Goal: Find specific page/section: Locate a particular part of the current website

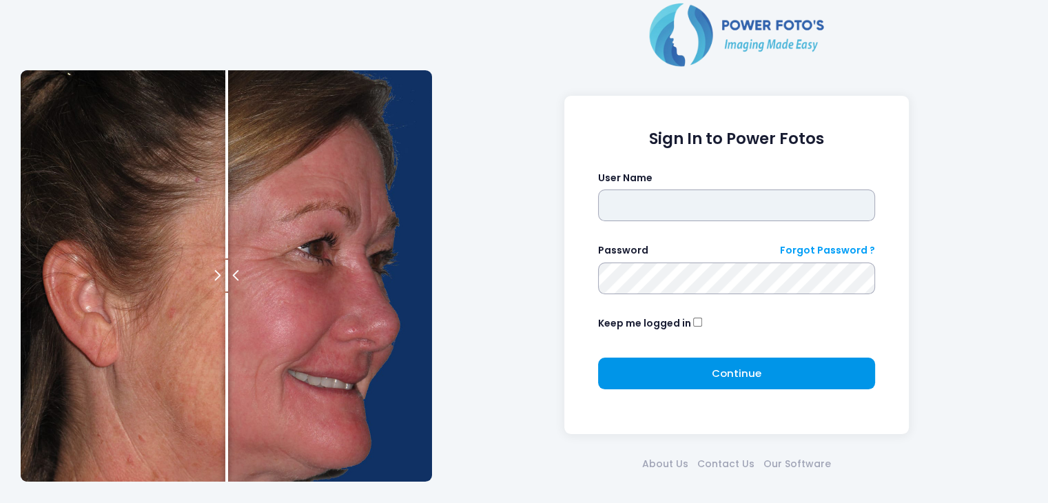
type input "*****"
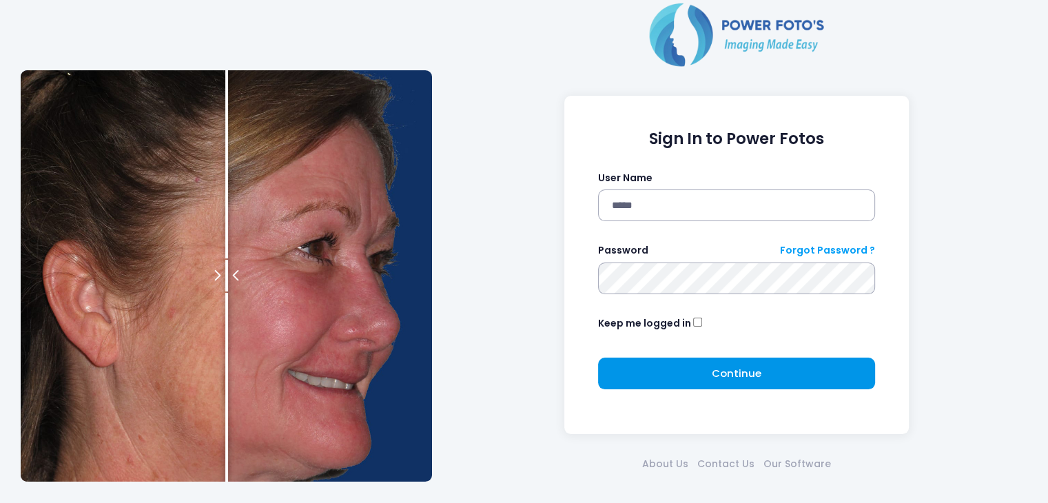
click at [671, 376] on button "Continue Please wait..." at bounding box center [737, 374] width 278 height 32
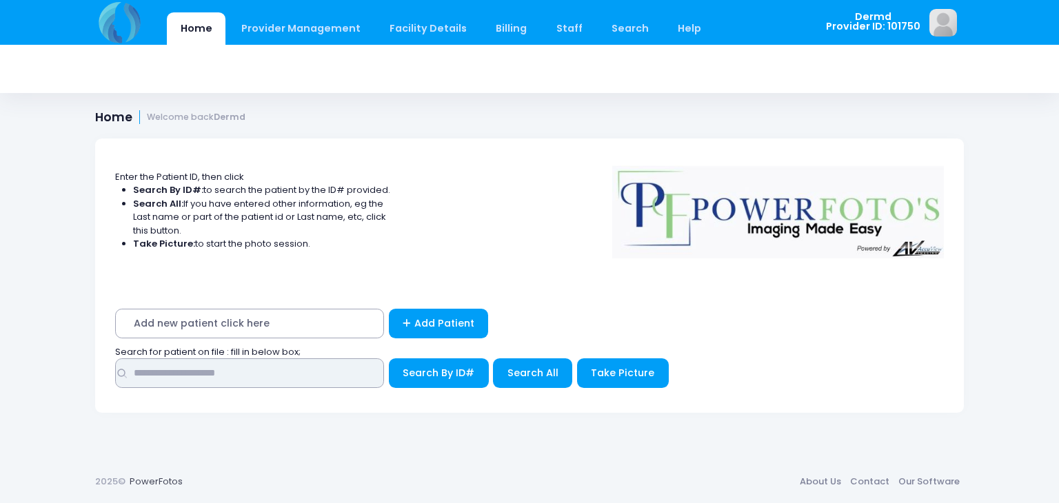
click at [194, 379] on input "text" at bounding box center [249, 373] width 269 height 30
type input "****"
click at [512, 369] on span "Search All" at bounding box center [532, 373] width 51 height 14
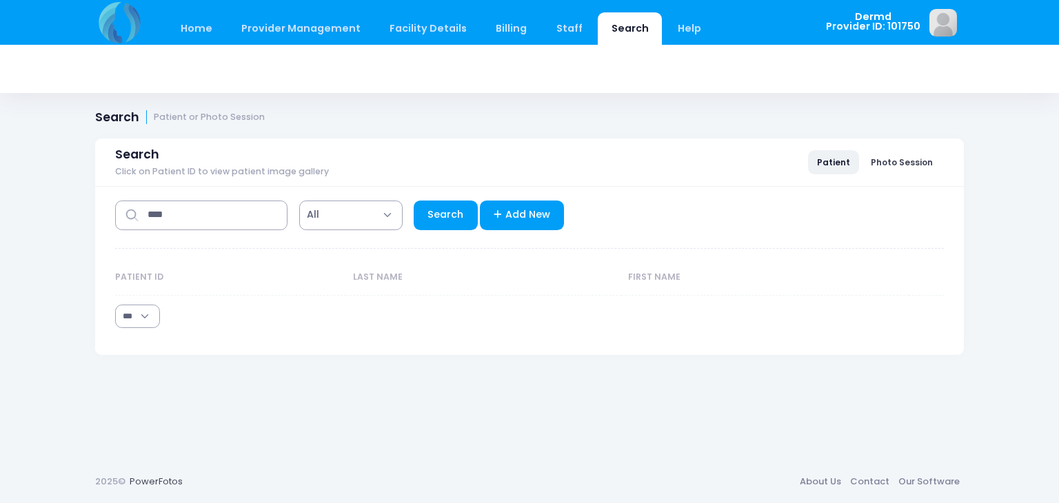
select select "***"
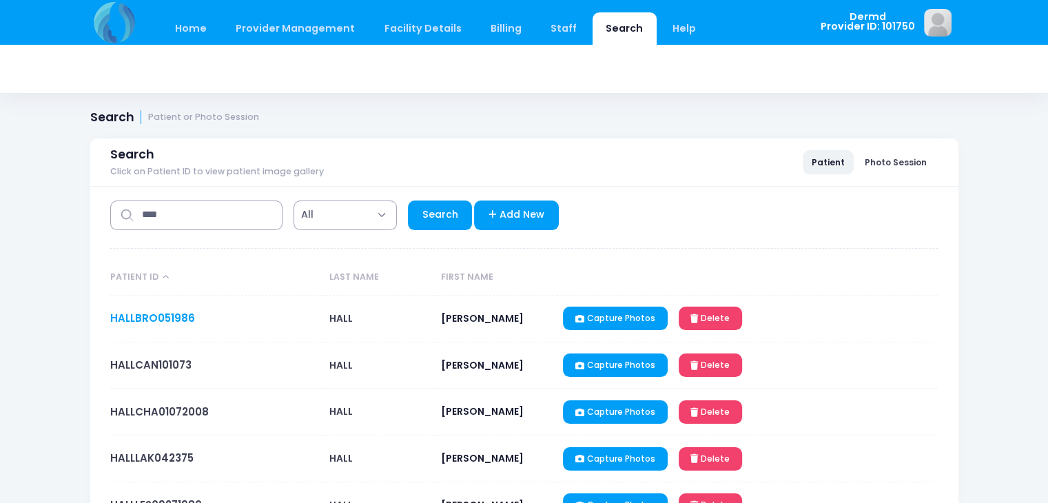
click at [183, 313] on link "HALLBRO051986" at bounding box center [152, 318] width 85 height 14
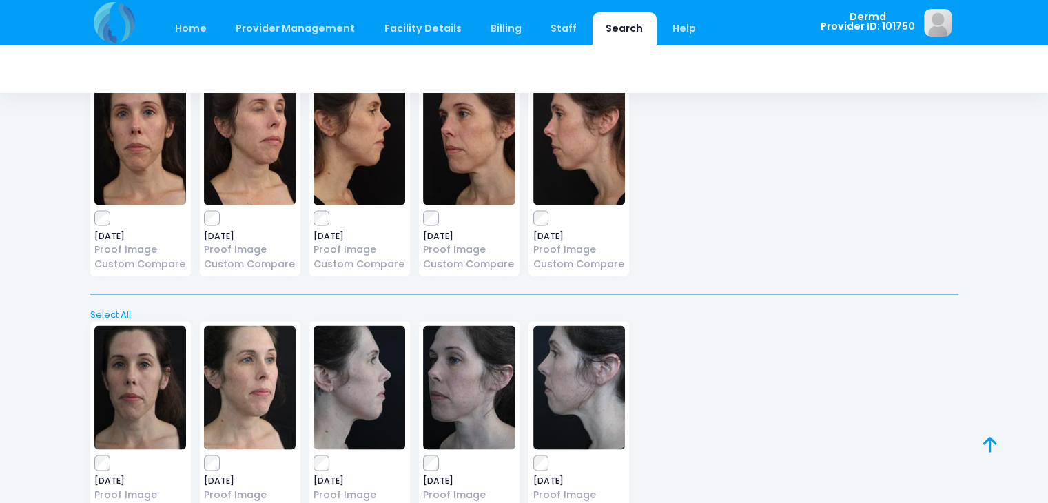
scroll to position [7946, 0]
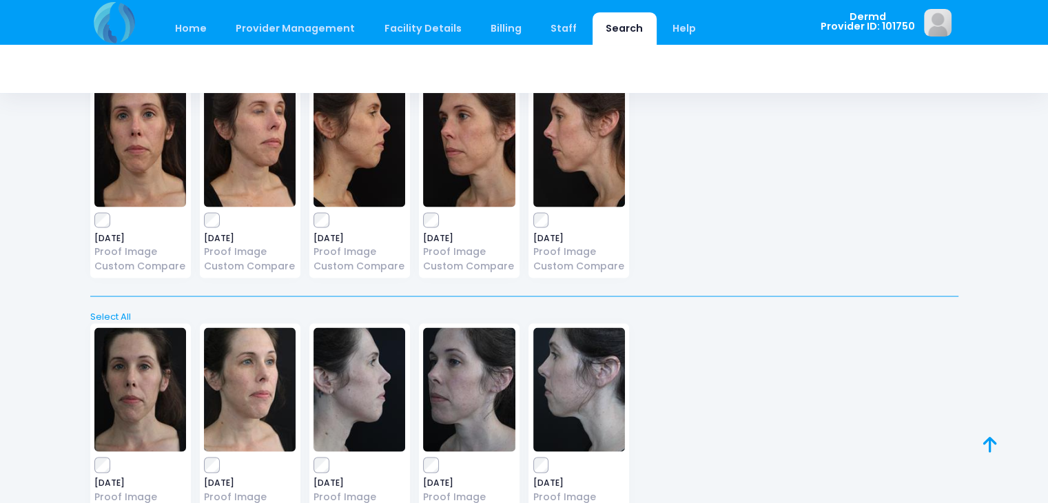
click at [480, 389] on img at bounding box center [469, 390] width 92 height 124
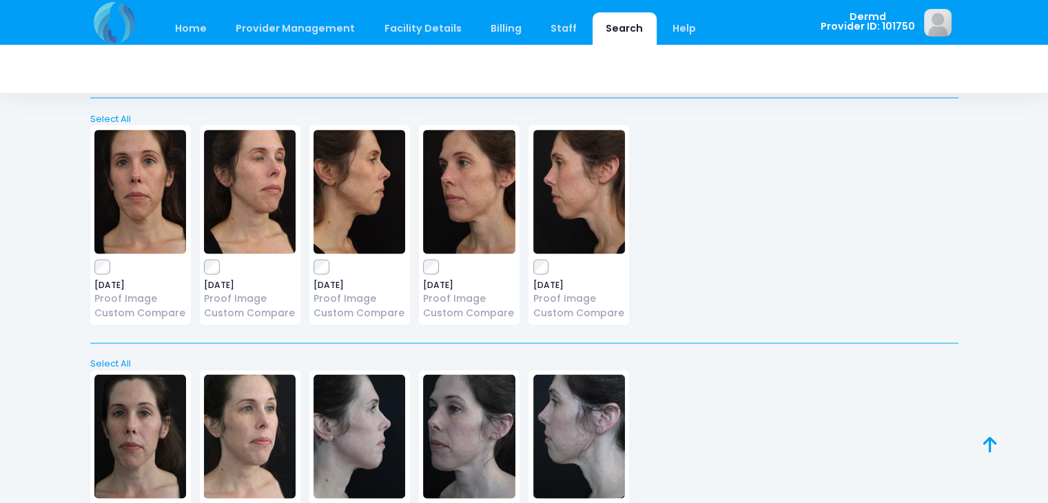
scroll to position [7889, 0]
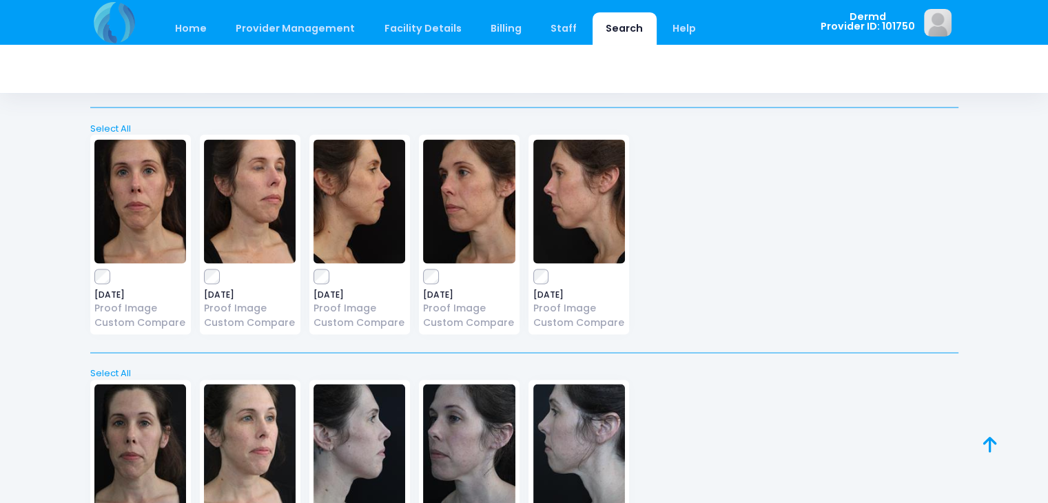
drag, startPoint x: 1051, startPoint y: 471, endPoint x: 1045, endPoint y: 476, distance: 8.3
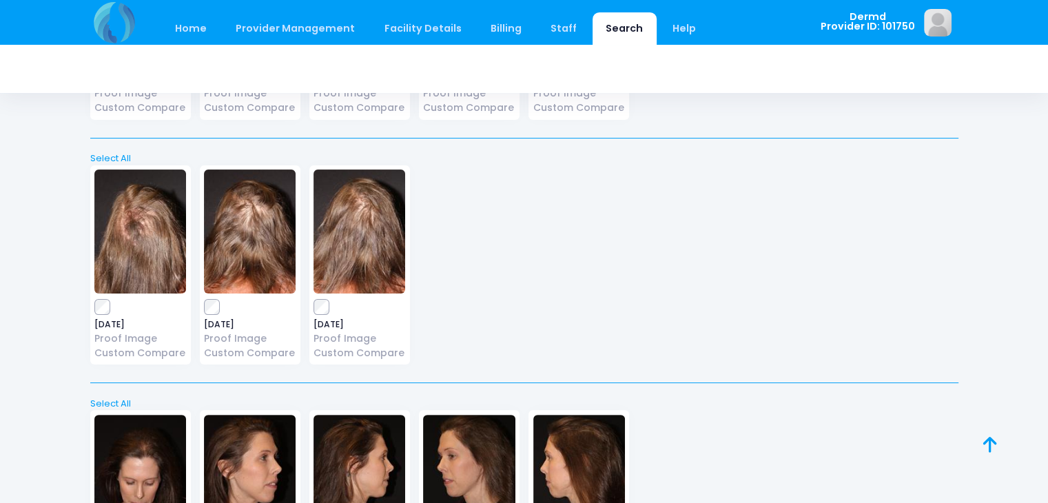
scroll to position [0, 0]
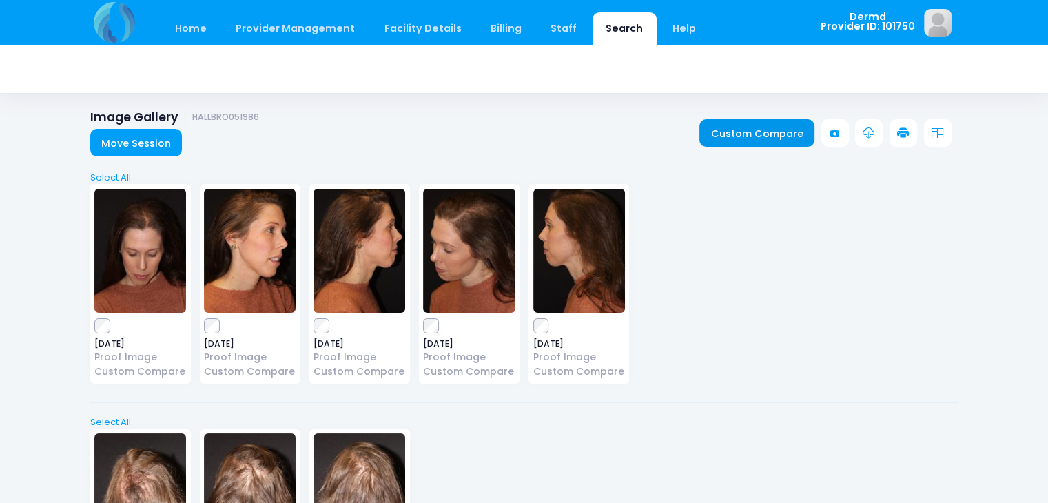
click at [724, 135] on link "Custom Compare" at bounding box center [757, 133] width 115 height 28
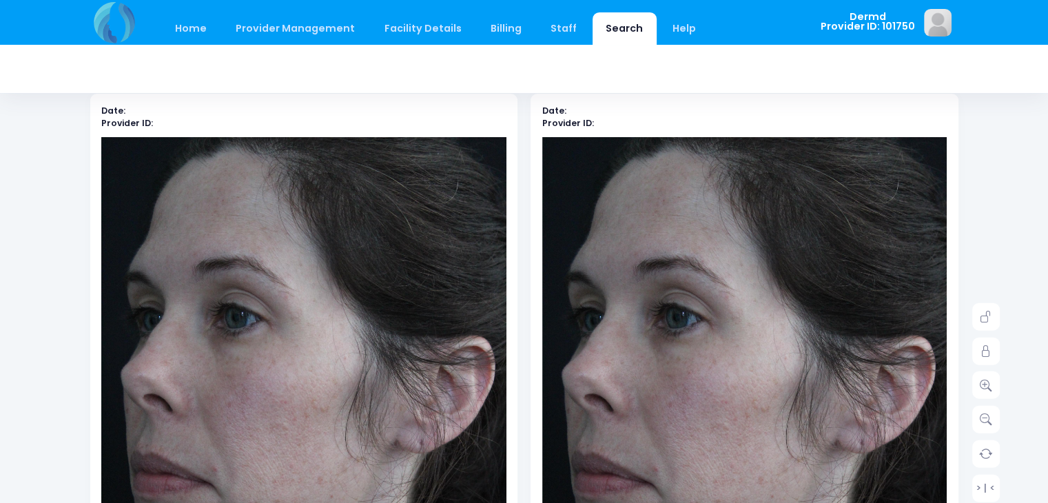
scroll to position [81, 0]
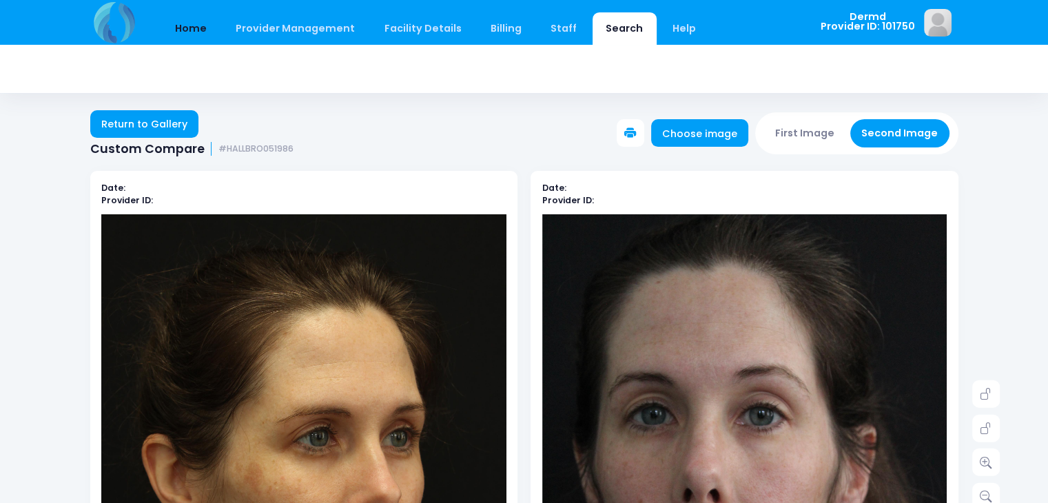
click at [190, 41] on link "Home" at bounding box center [191, 28] width 59 height 32
click at [168, 114] on link "Return to Gallery" at bounding box center [144, 124] width 109 height 28
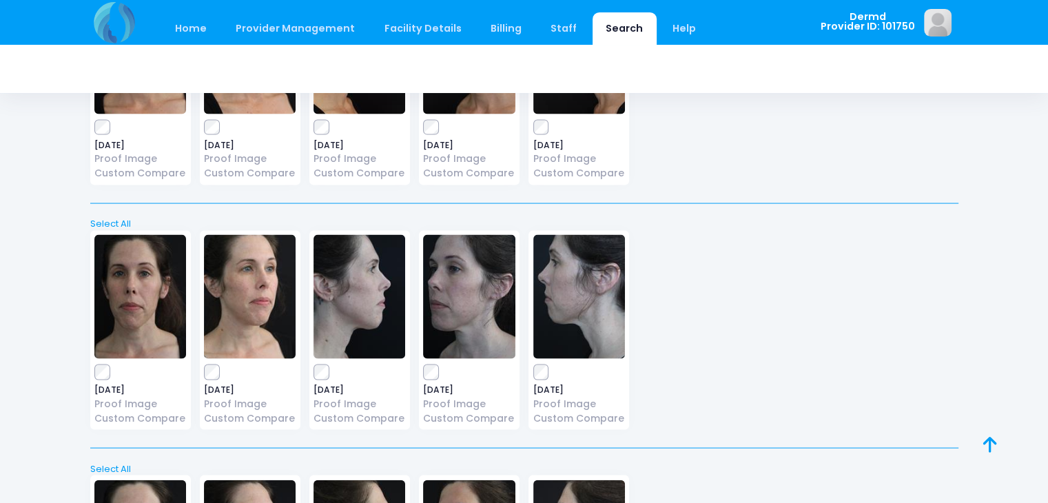
scroll to position [7989, 0]
